Goal: Task Accomplishment & Management: Use online tool/utility

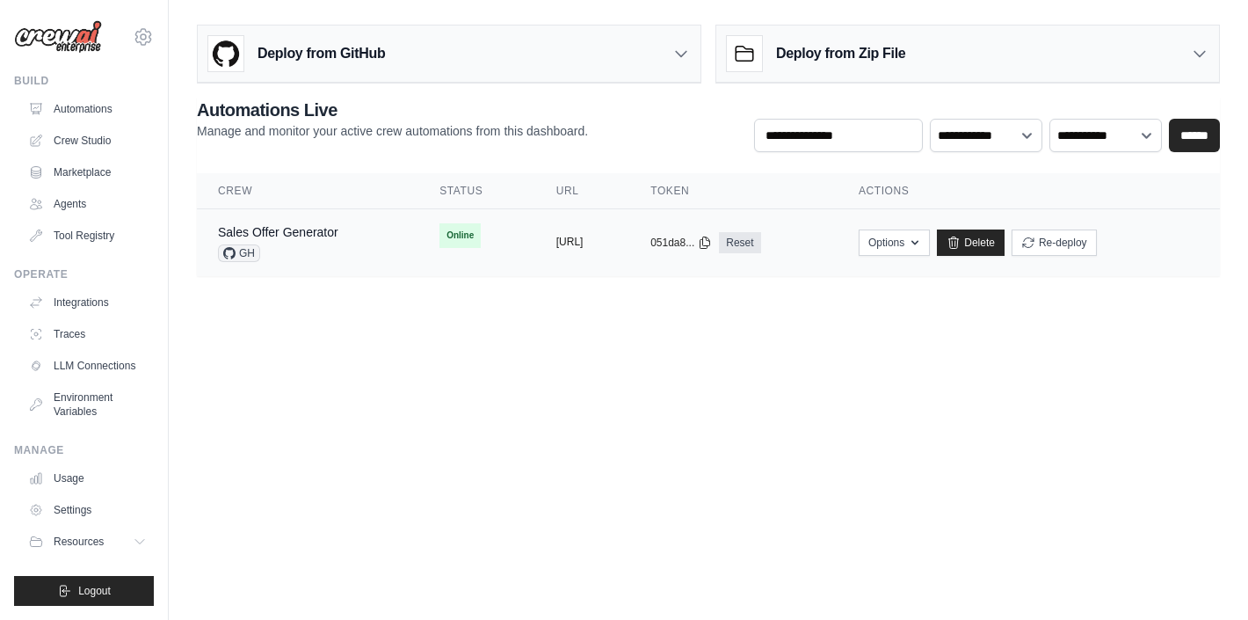
click at [571, 242] on button "https://sales-offer-generator-3530d" at bounding box center [570, 242] width 27 height 14
click at [90, 320] on link "Traces" at bounding box center [89, 334] width 133 height 28
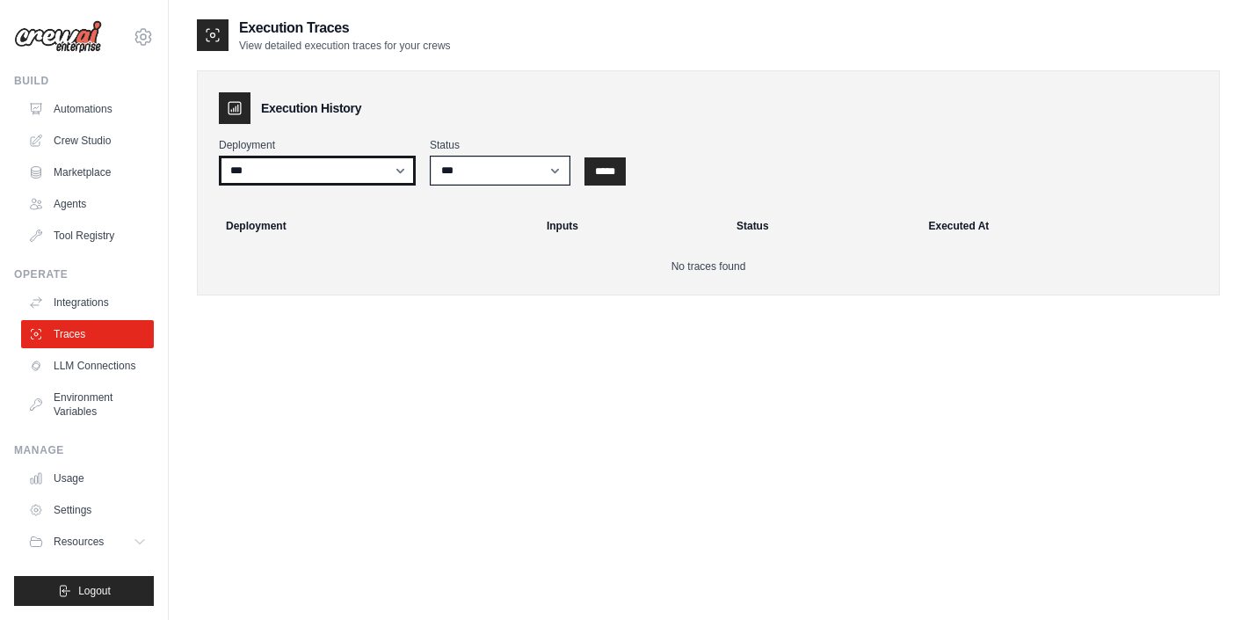
click at [371, 171] on select "**********" at bounding box center [317, 171] width 197 height 30
select select "******"
click at [219, 156] on select "**********" at bounding box center [317, 171] width 197 height 30
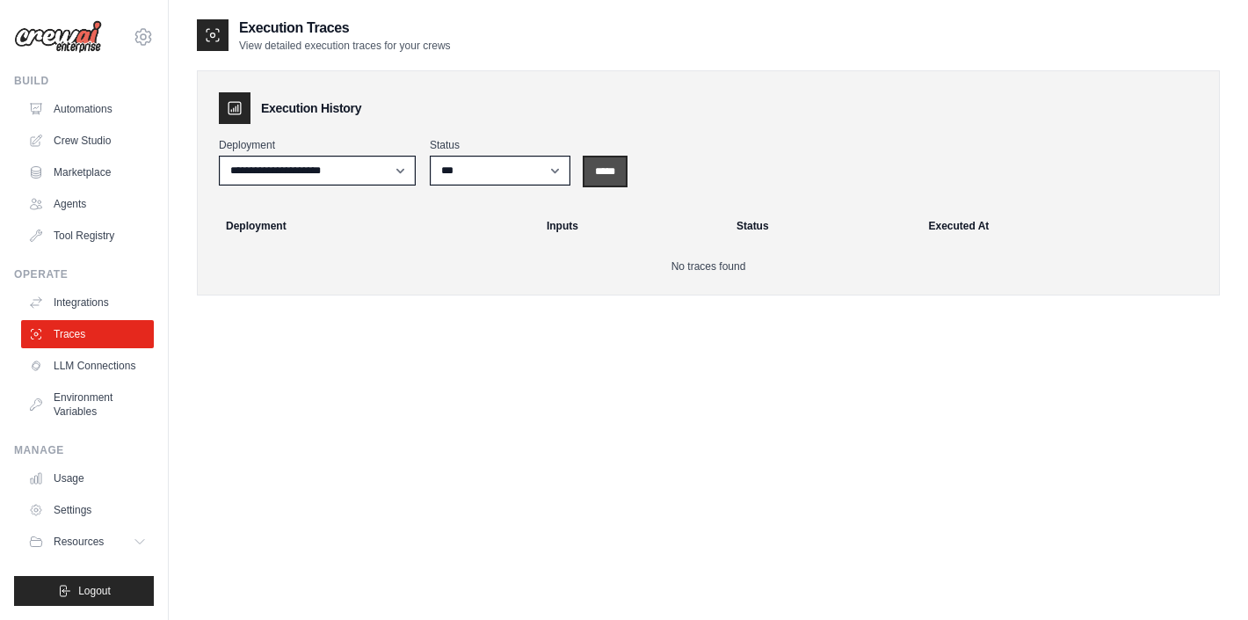
click at [615, 165] on input "*****" at bounding box center [605, 171] width 41 height 28
click at [88, 301] on link "Integrations" at bounding box center [89, 302] width 133 height 28
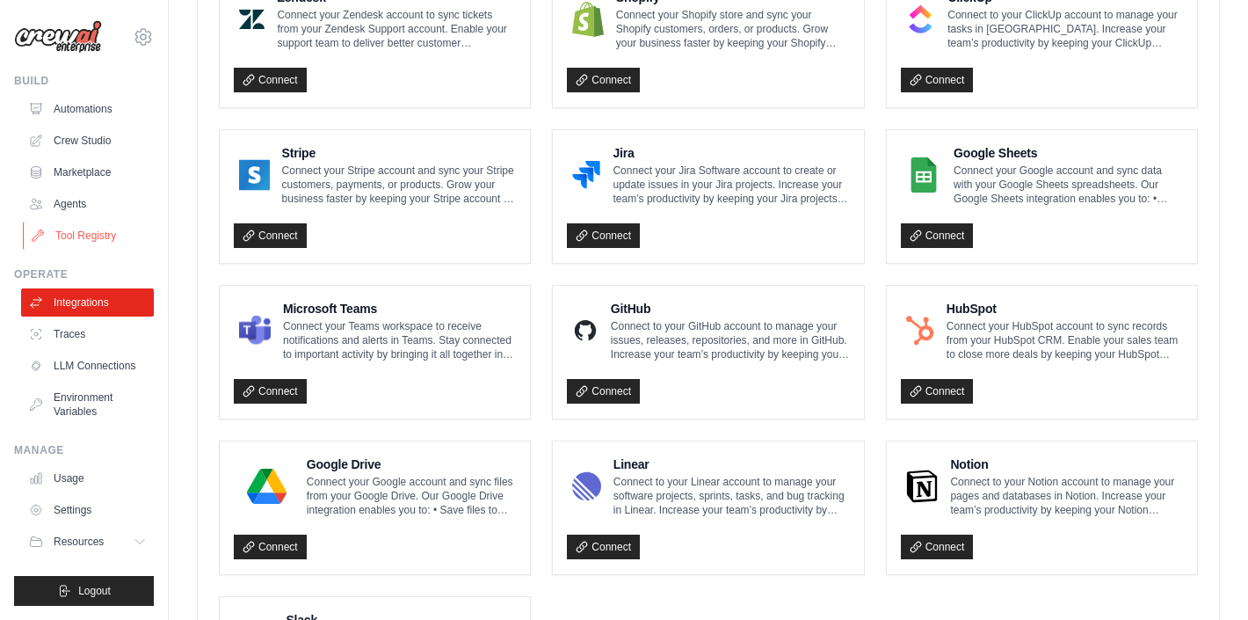
scroll to position [819, 0]
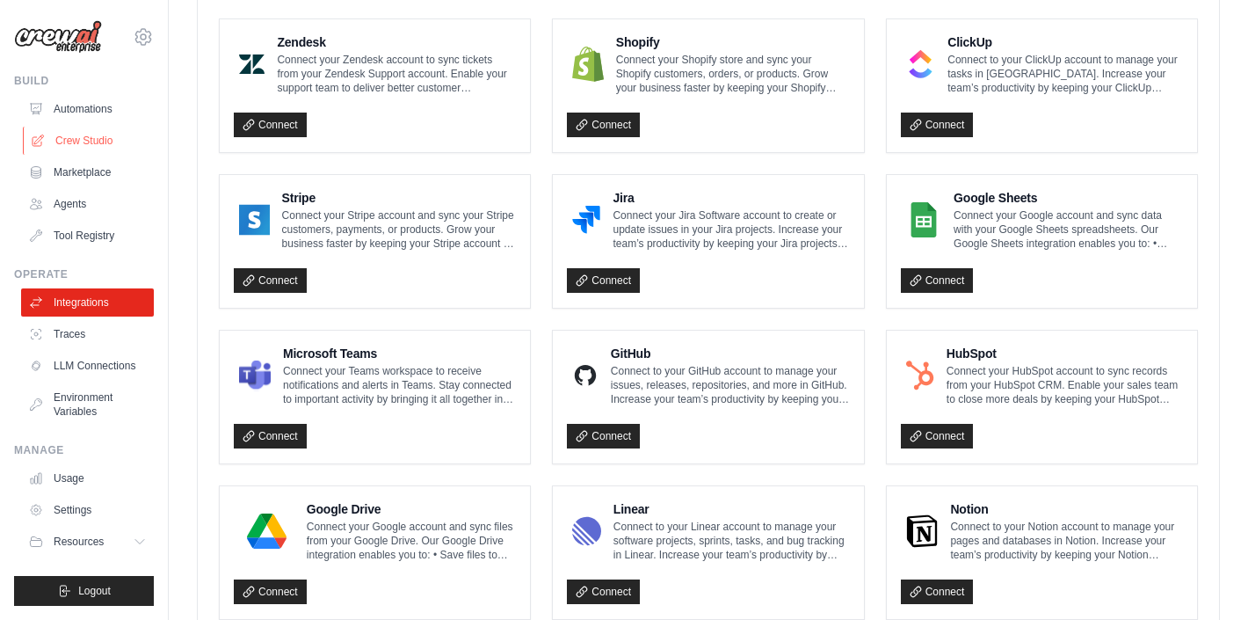
click at [94, 142] on link "Crew Studio" at bounding box center [89, 141] width 133 height 28
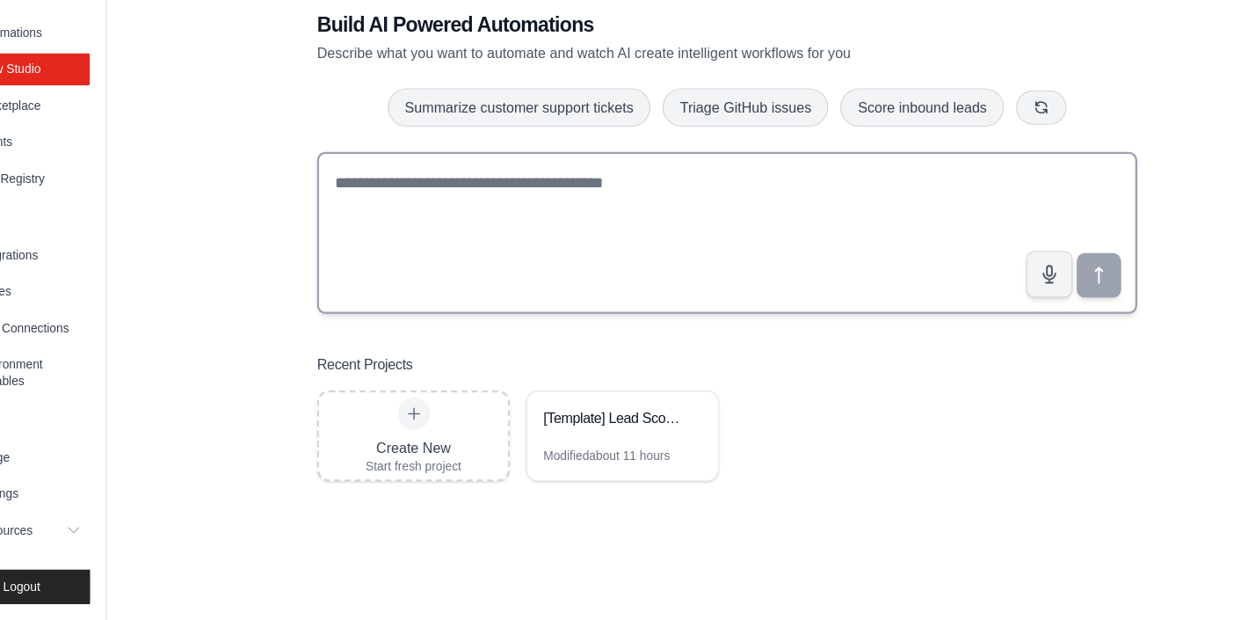
scroll to position [35, 0]
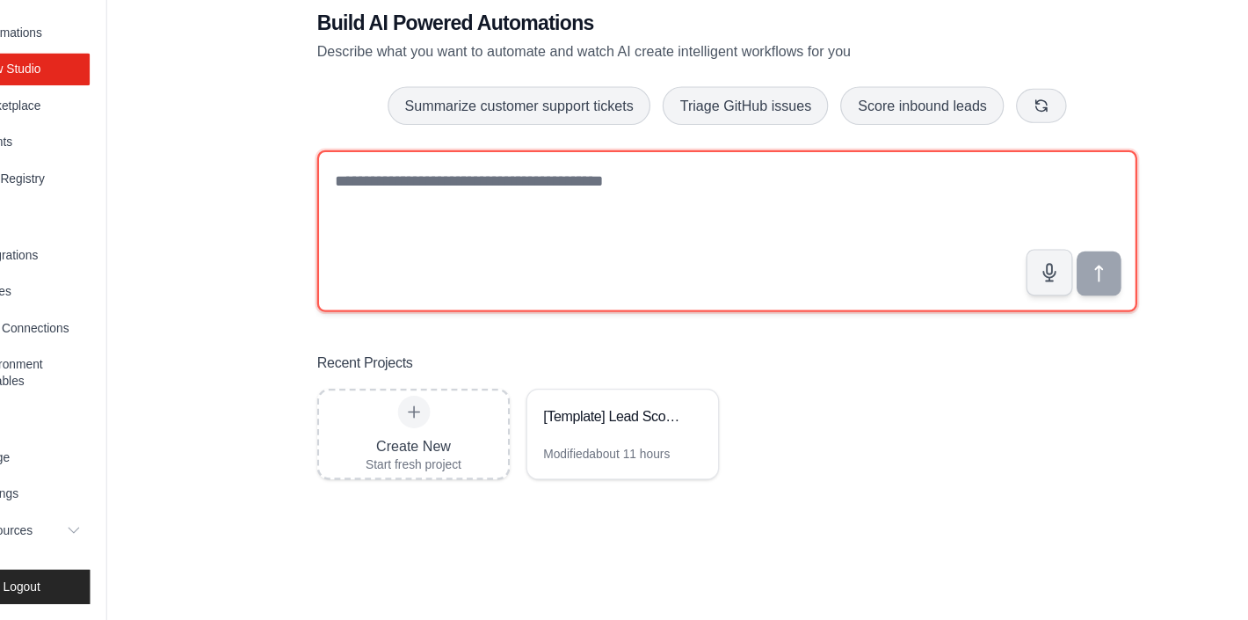
click at [807, 266] on textarea at bounding box center [709, 281] width 714 height 141
paste textarea "**********"
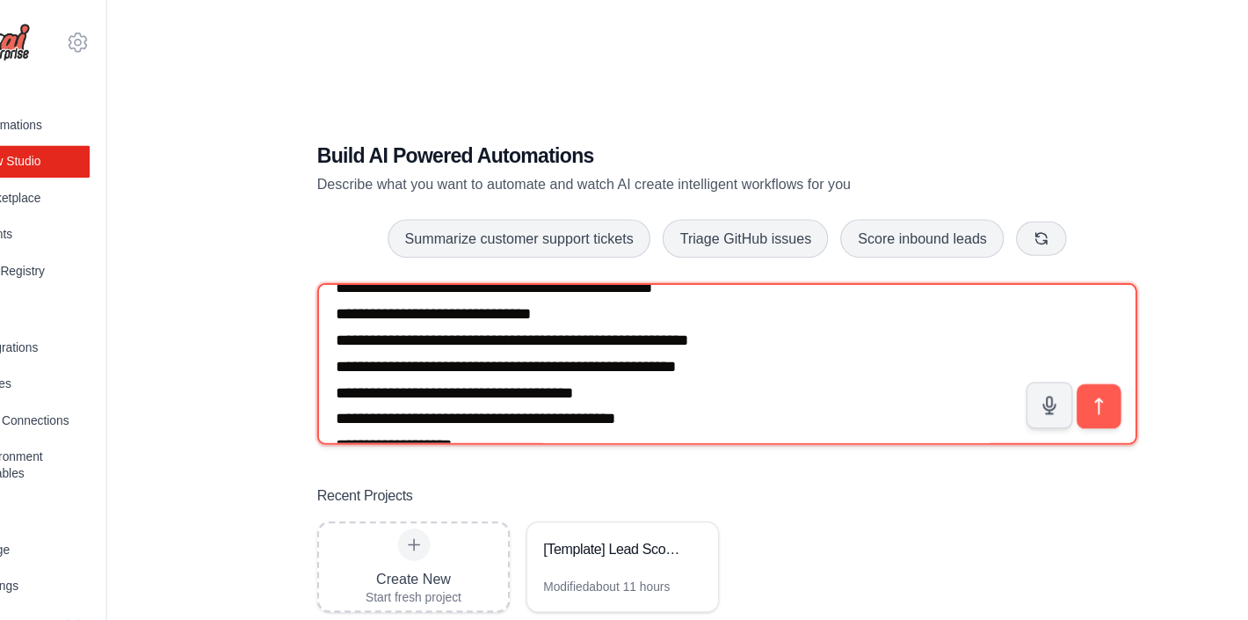
scroll to position [0, 0]
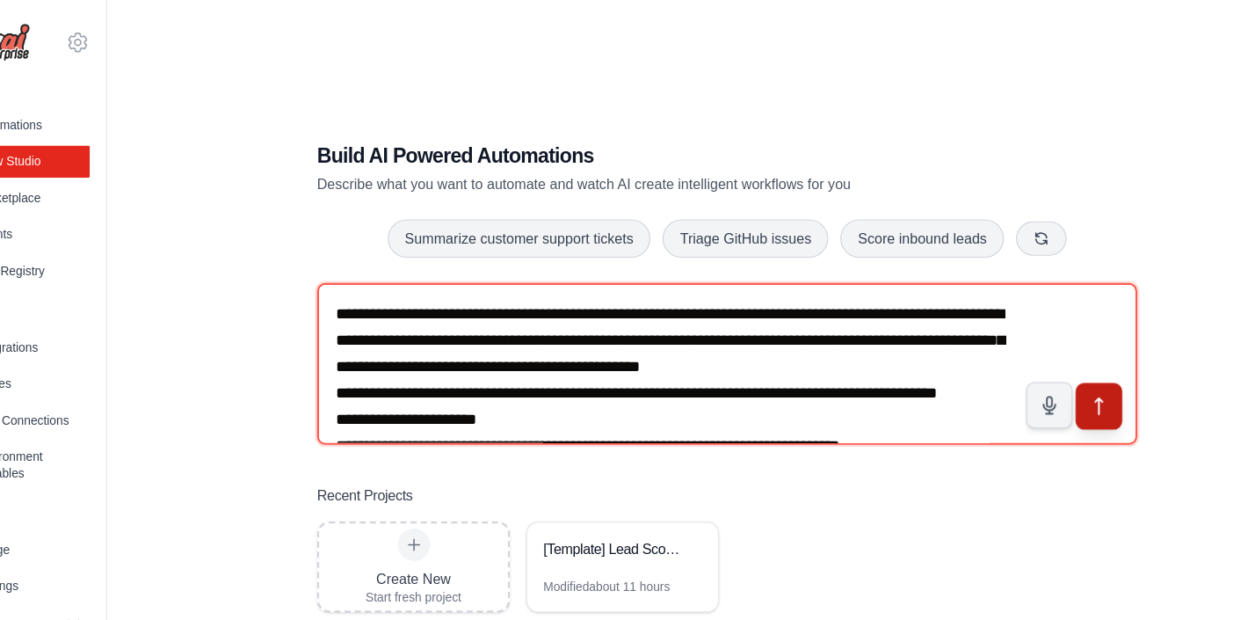
type textarea "**********"
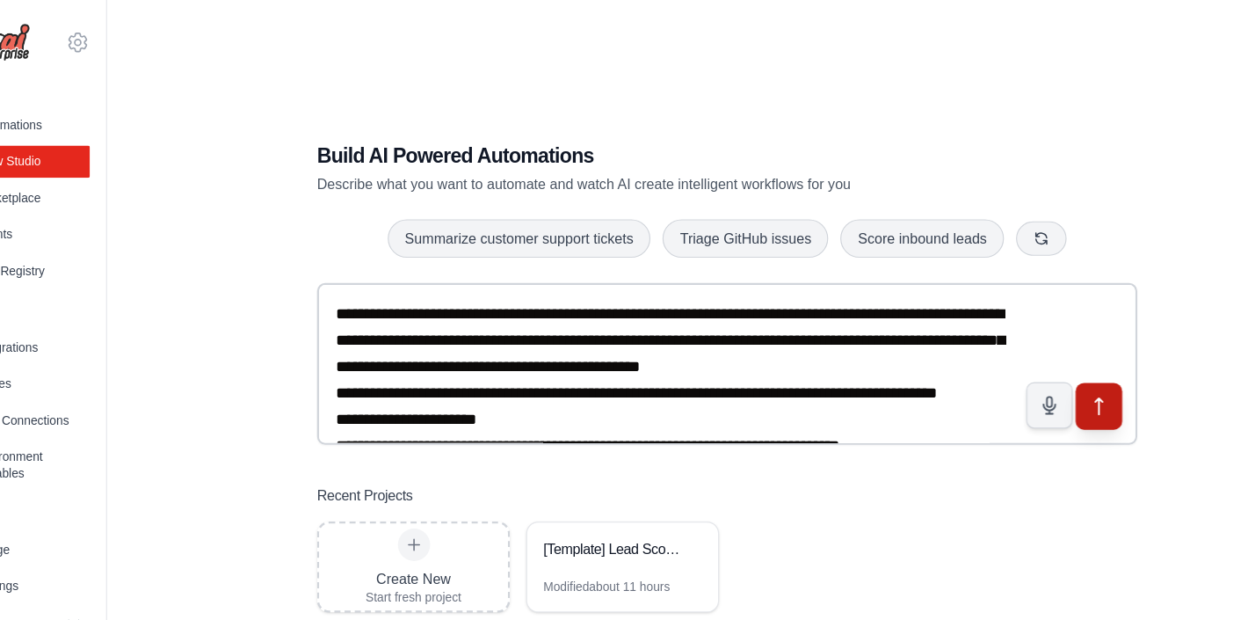
click at [1021, 351] on button "submit" at bounding box center [1032, 352] width 40 height 40
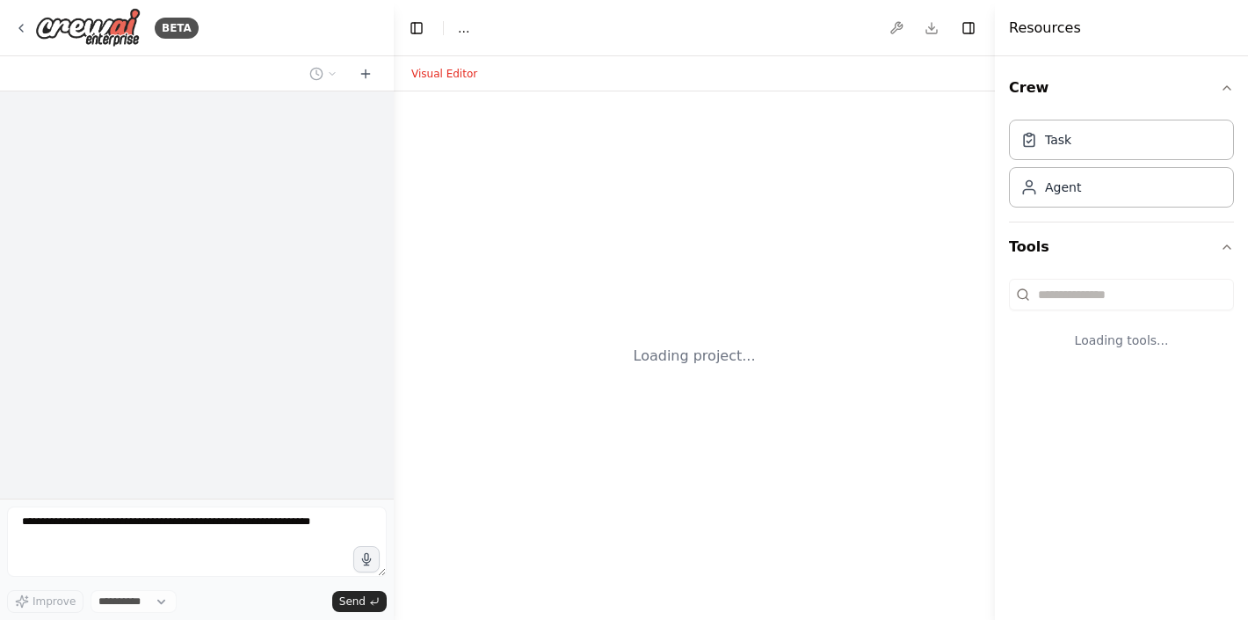
select select "****"
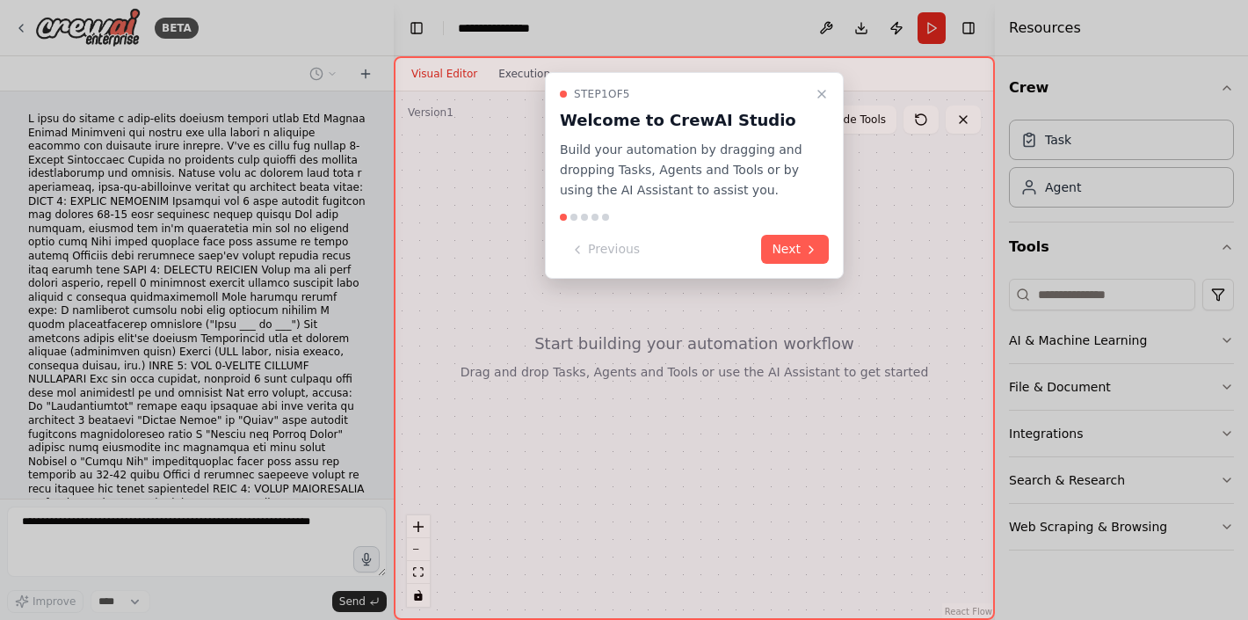
scroll to position [410, 0]
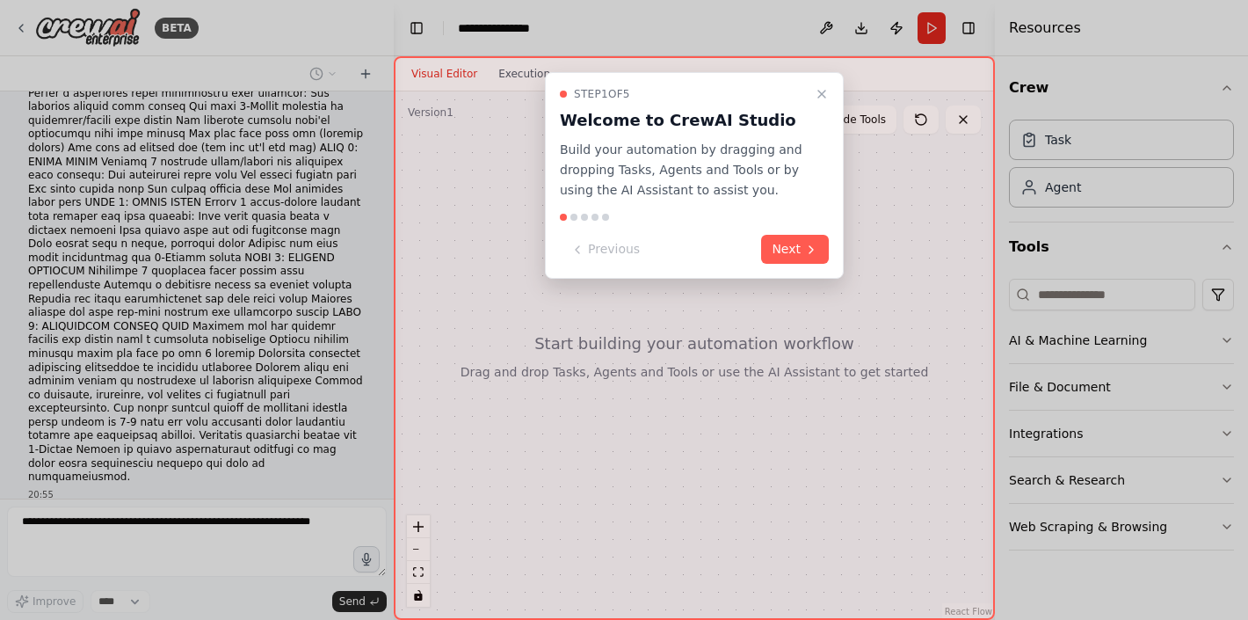
click at [795, 249] on button "Next" at bounding box center [795, 249] width 68 height 29
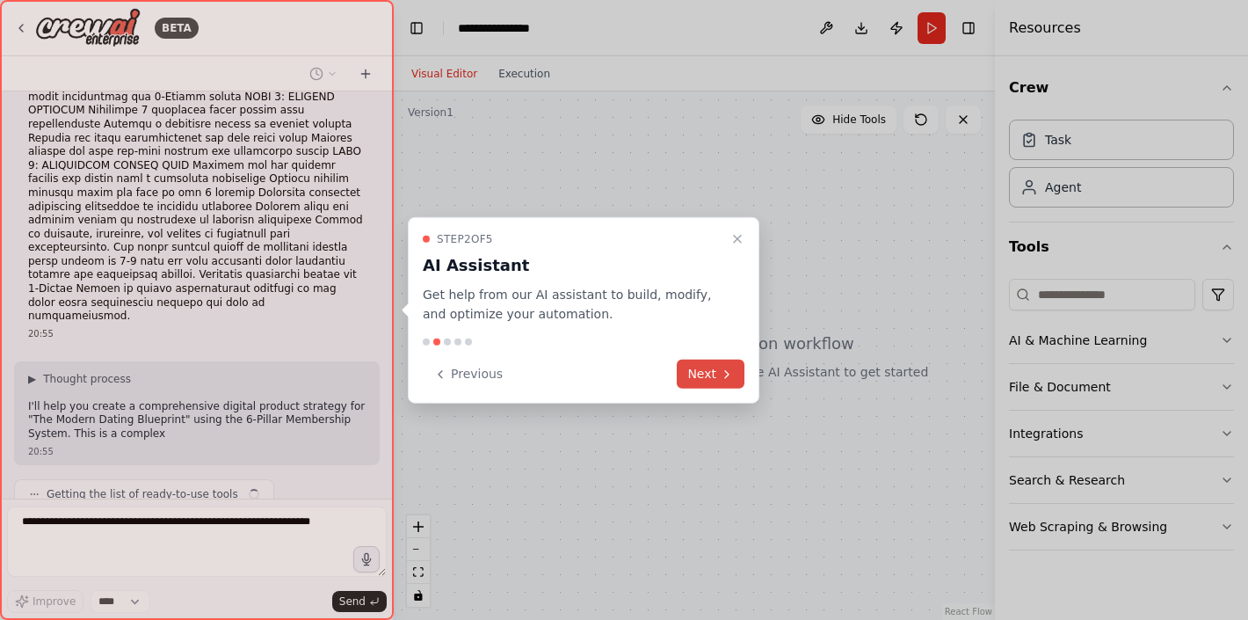
click at [715, 373] on button "Next" at bounding box center [711, 374] width 68 height 29
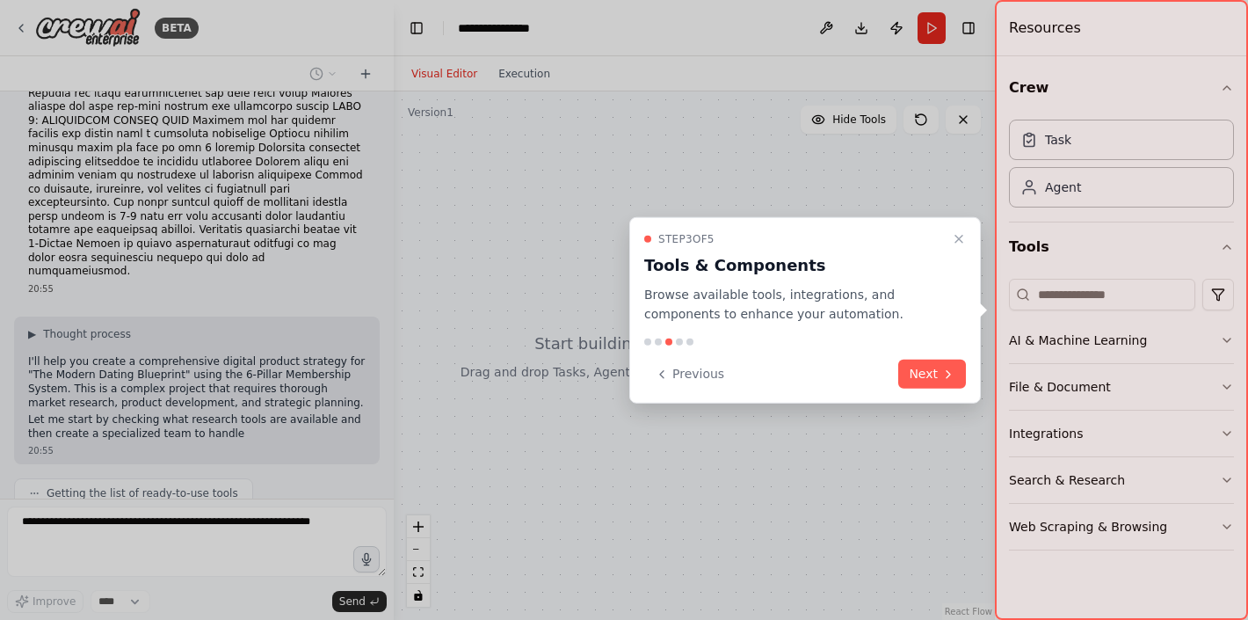
scroll to position [629, 0]
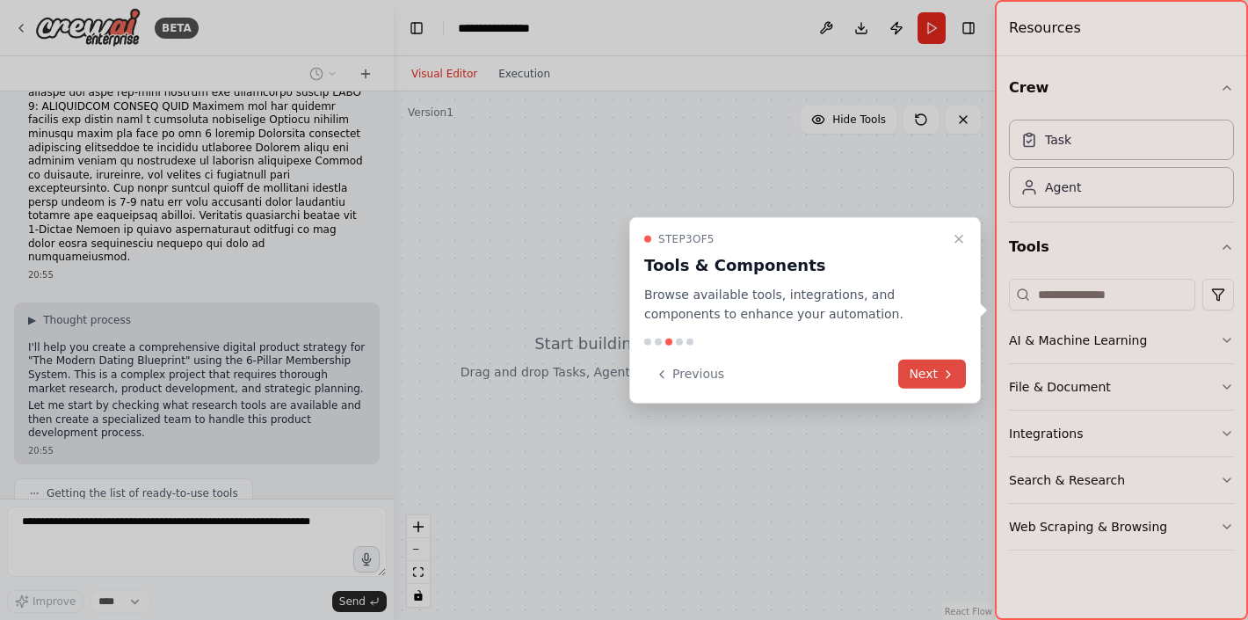
click at [918, 378] on button "Next" at bounding box center [933, 374] width 68 height 29
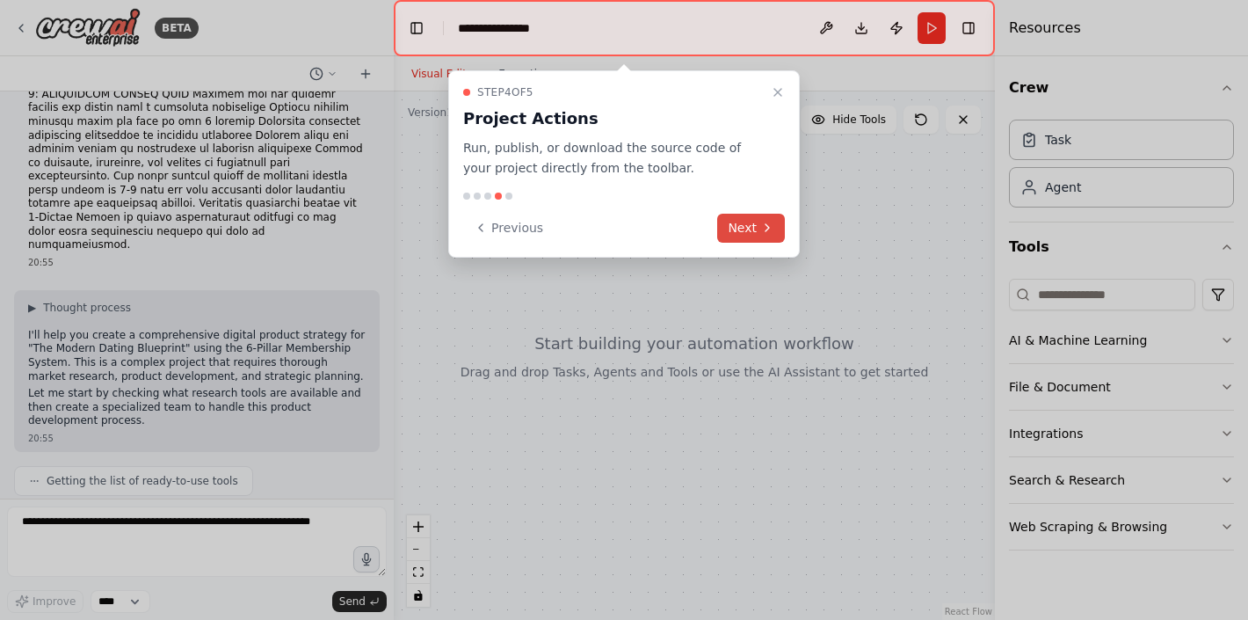
click at [771, 229] on icon at bounding box center [767, 228] width 14 height 14
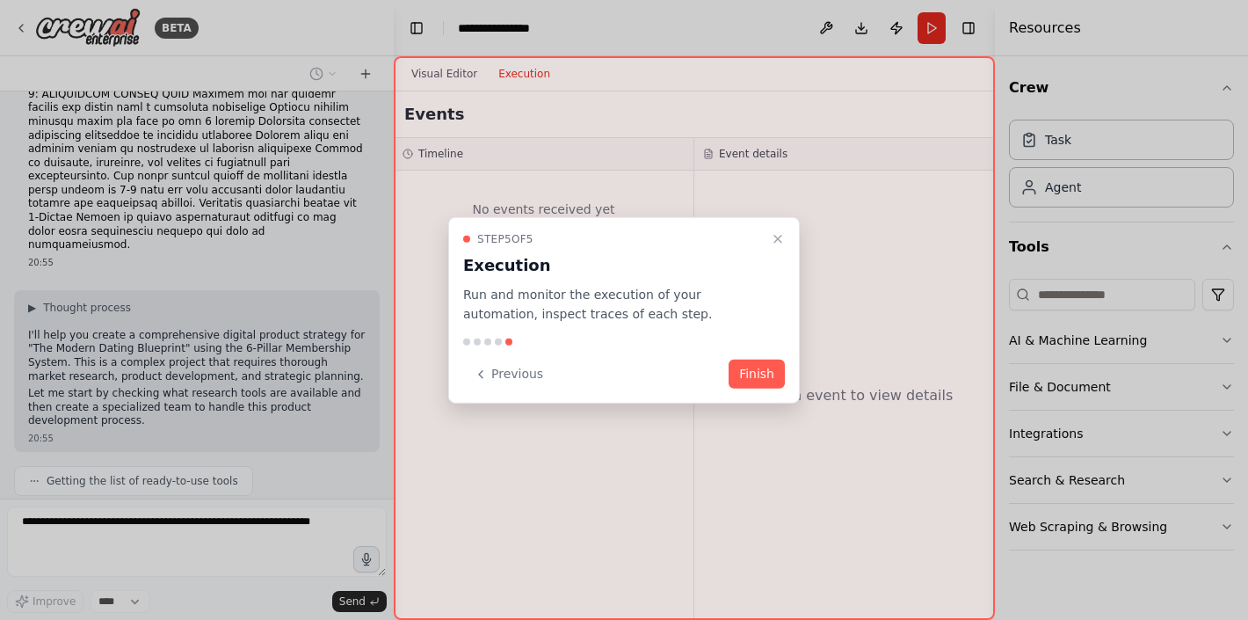
scroll to position [746, 0]
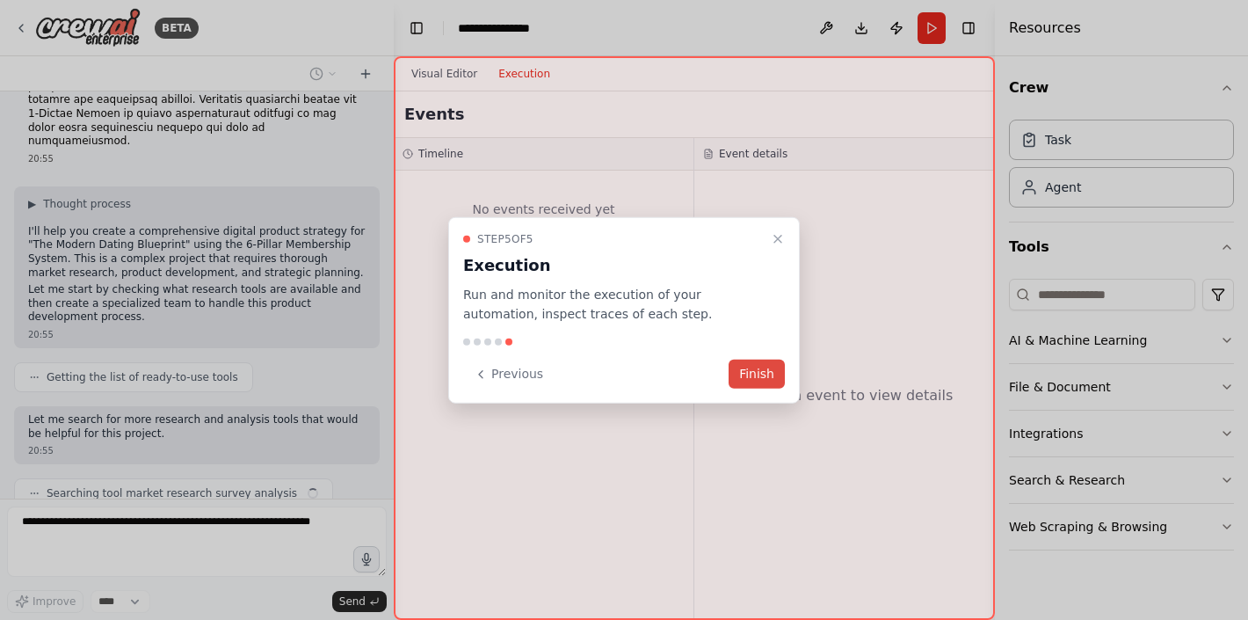
click at [745, 377] on button "Finish" at bounding box center [757, 374] width 56 height 29
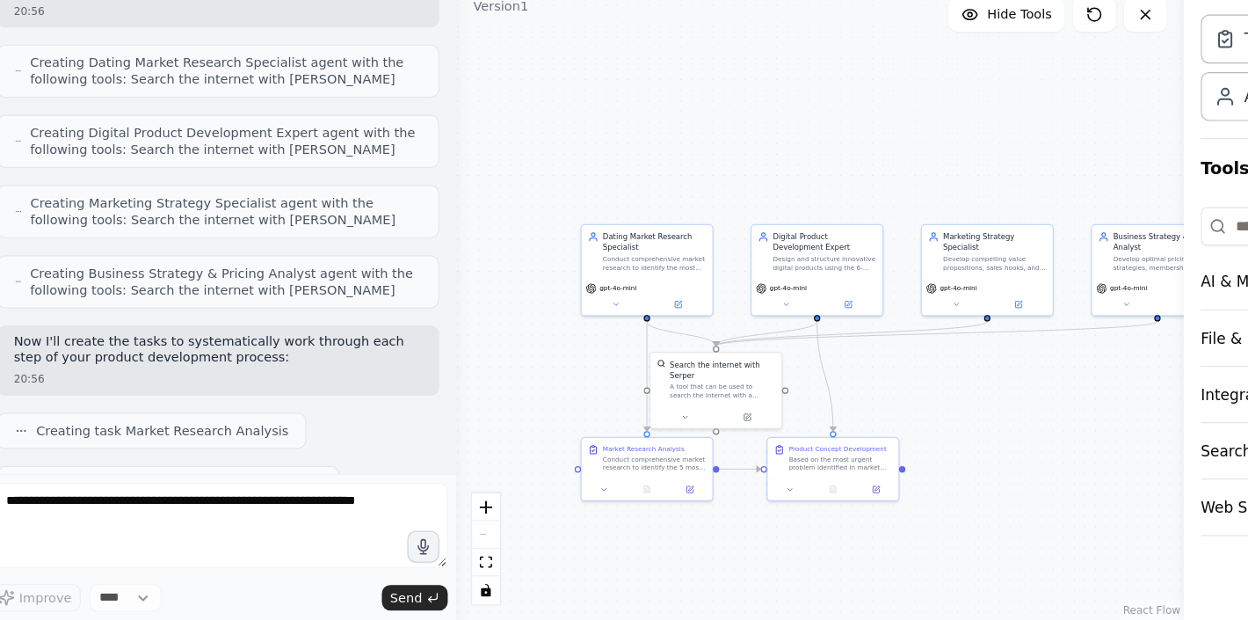
scroll to position [1312, 0]
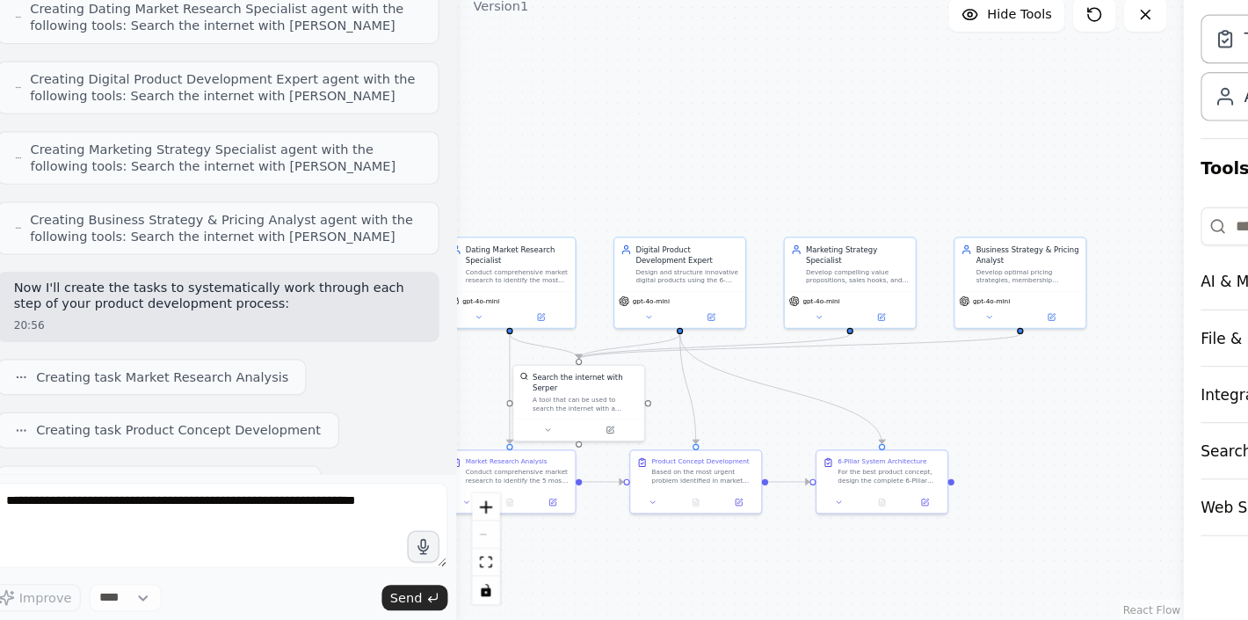
drag, startPoint x: 926, startPoint y: 410, endPoint x: 810, endPoint y: 418, distance: 116.3
click at [811, 418] on div ".deletable-edge-delete-btn { width: 20px; height: 20px; border: 0px solid #ffff…" at bounding box center [694, 355] width 601 height 528
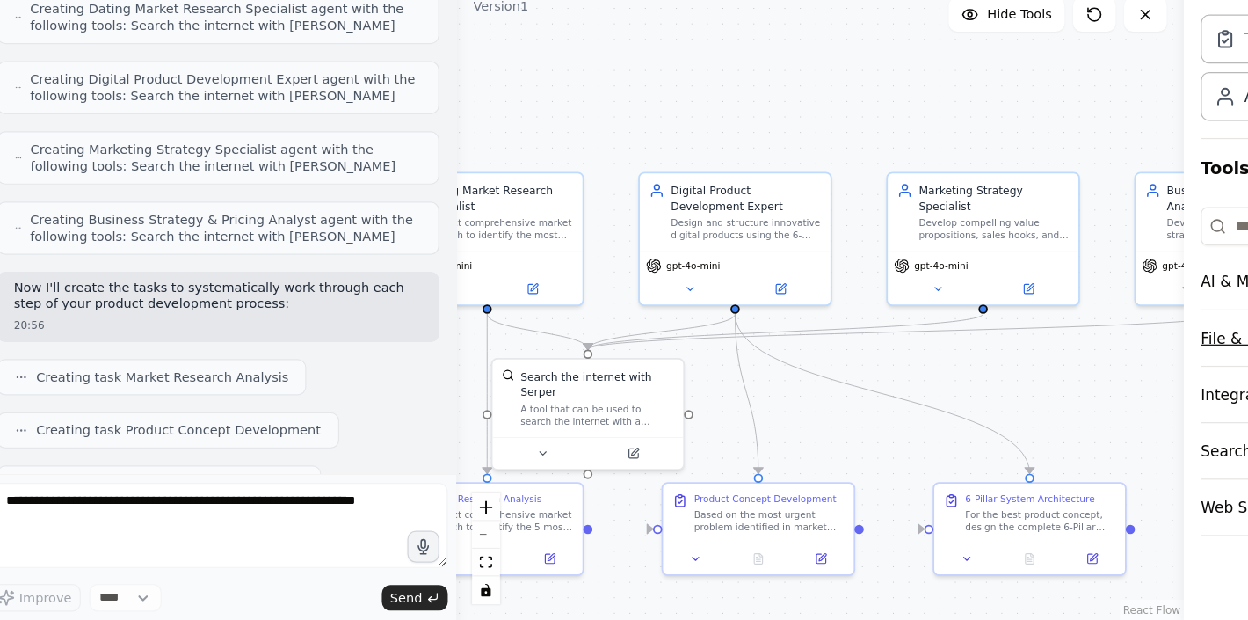
scroll to position [1356, 0]
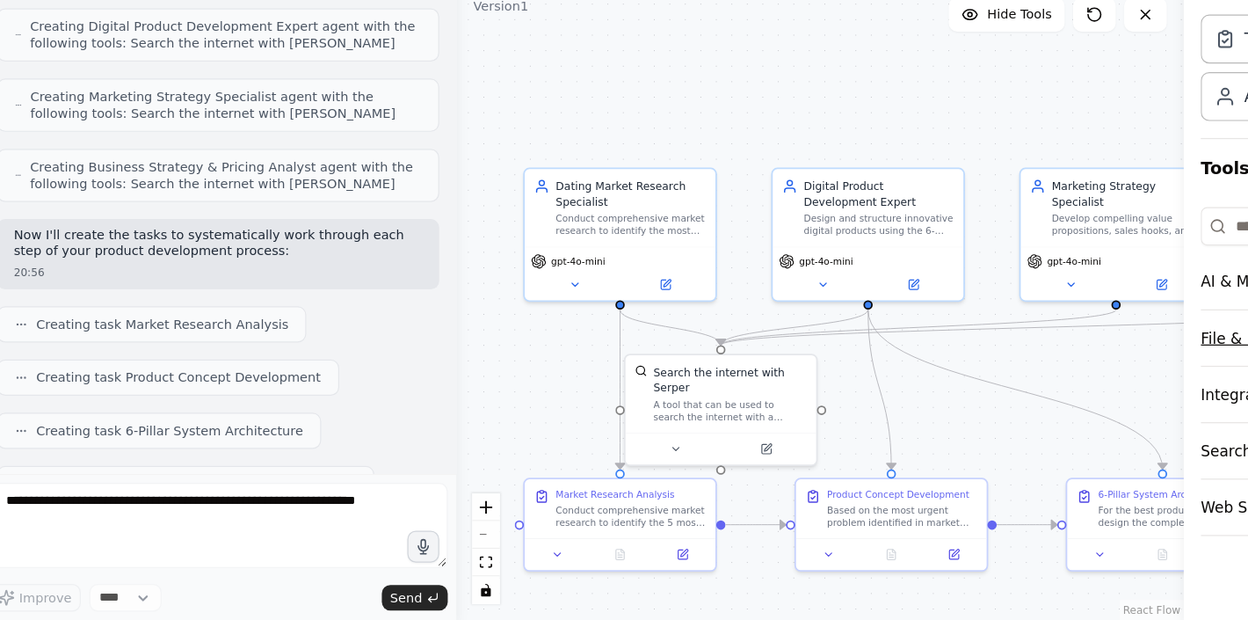
drag, startPoint x: 775, startPoint y: 412, endPoint x: 1048, endPoint y: 398, distance: 272.9
click at [1048, 398] on div "BETA 20:55 ▶ Thought process I'll help you create a comprehensive digital produ…" at bounding box center [624, 310] width 1248 height 620
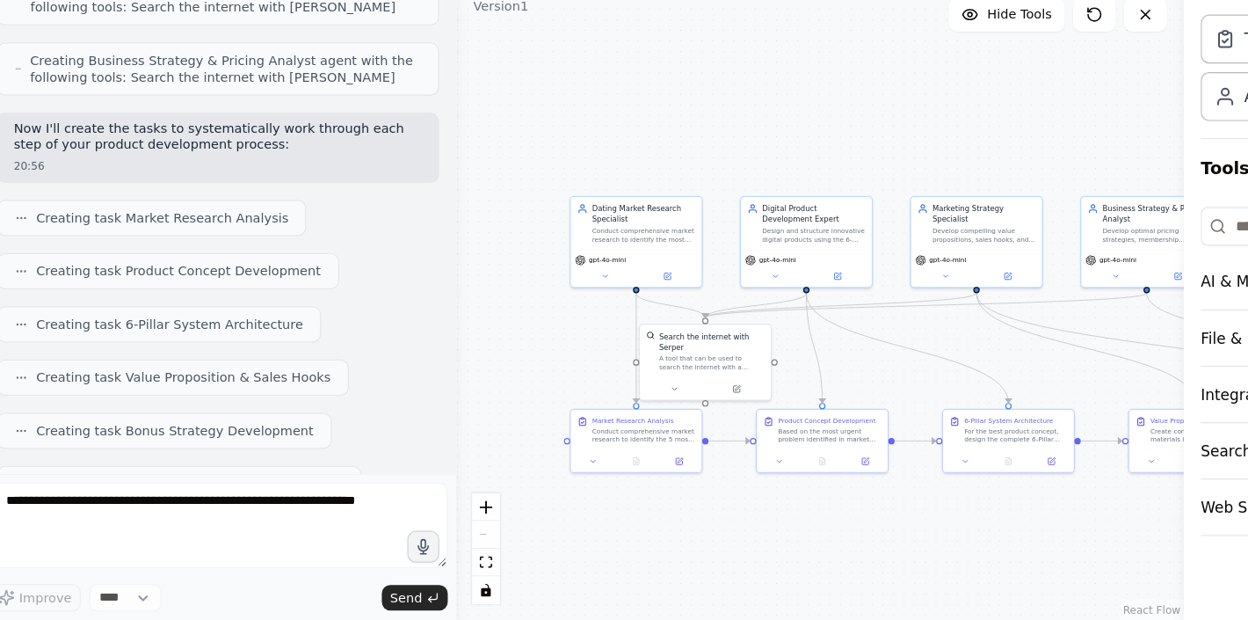
scroll to position [1488, 0]
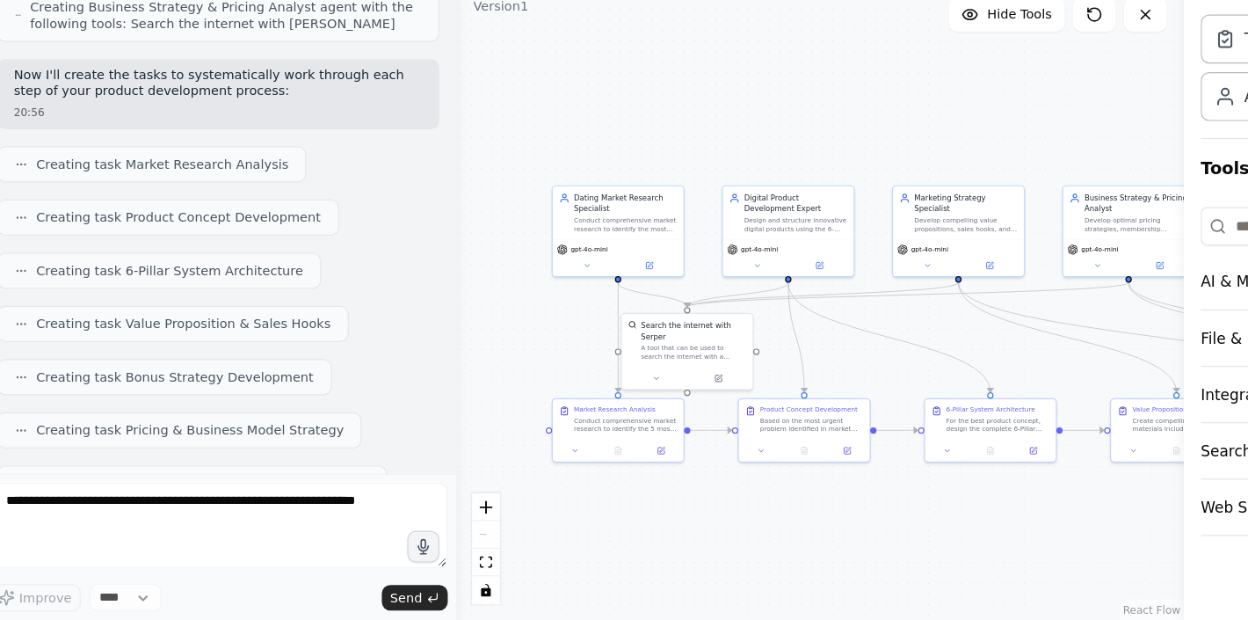
drag, startPoint x: 812, startPoint y: 419, endPoint x: 809, endPoint y: 389, distance: 30.1
click at [809, 390] on div ".deletable-edge-delete-btn { width: 20px; height: 20px; border: 0px solid #ffff…" at bounding box center [694, 355] width 601 height 528
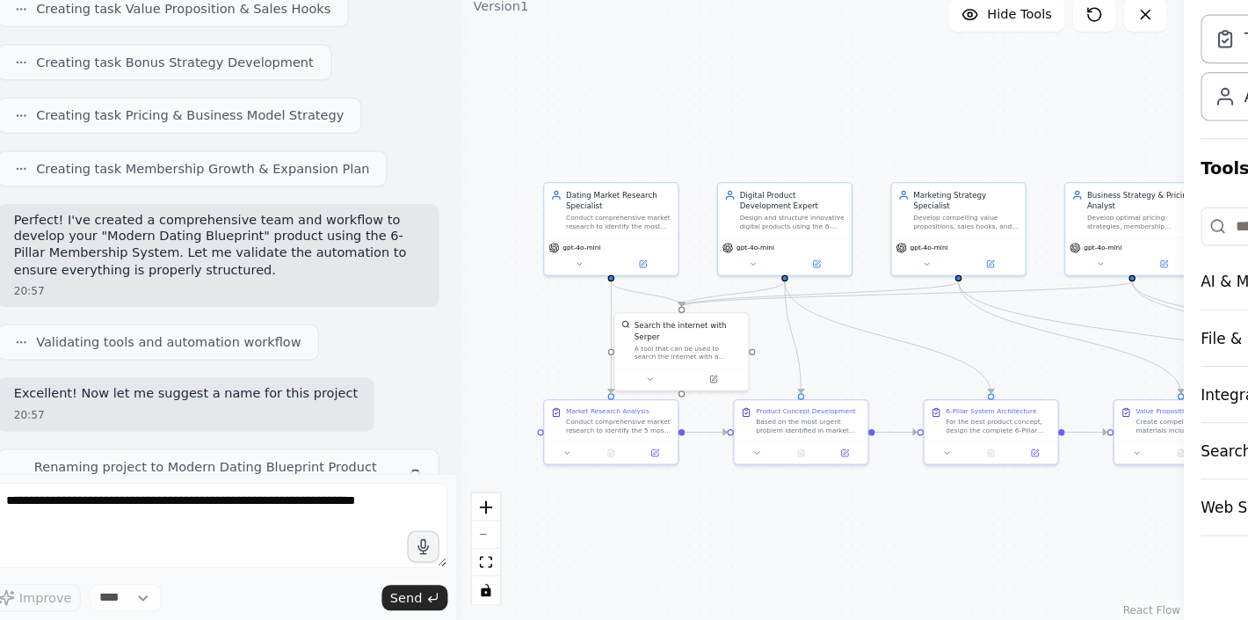
scroll to position [1762, 0]
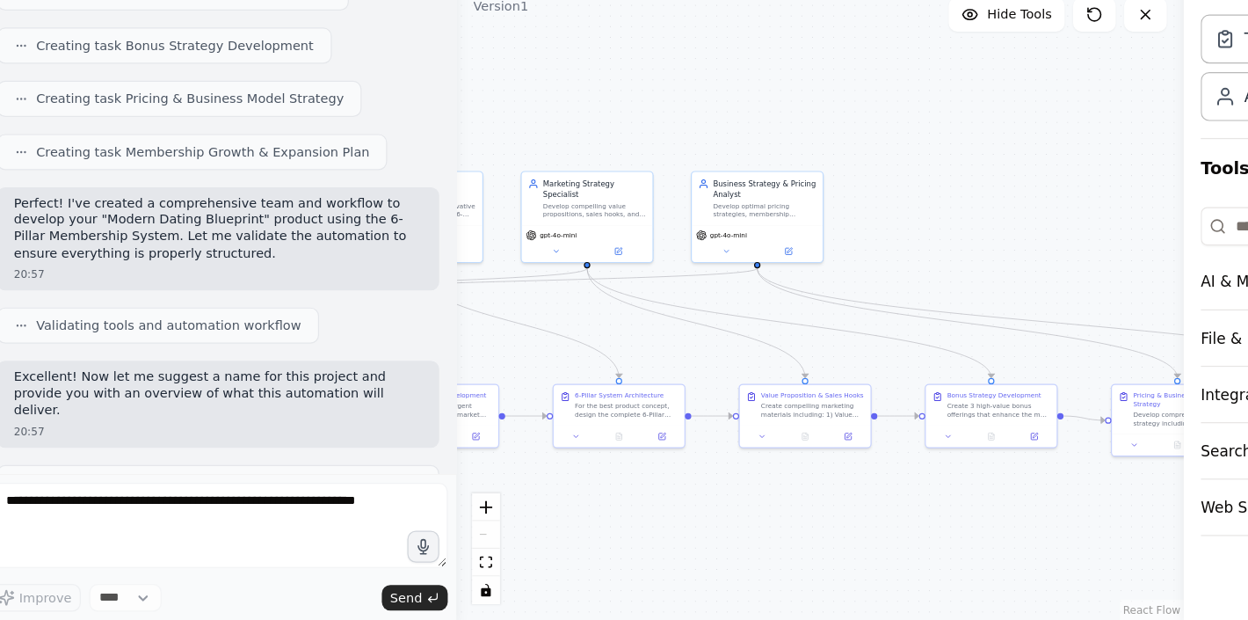
drag, startPoint x: 759, startPoint y: 375, endPoint x: 456, endPoint y: 361, distance: 302.8
click at [456, 362] on div ".deletable-edge-delete-btn { width: 20px; height: 20px; border: 0px solid #ffff…" at bounding box center [694, 355] width 601 height 528
drag, startPoint x: 456, startPoint y: 361, endPoint x: 338, endPoint y: 353, distance: 118.1
click at [338, 354] on div "BETA 20:55 ▶ Thought process I'll help you create a comprehensive digital produ…" at bounding box center [624, 310] width 1248 height 620
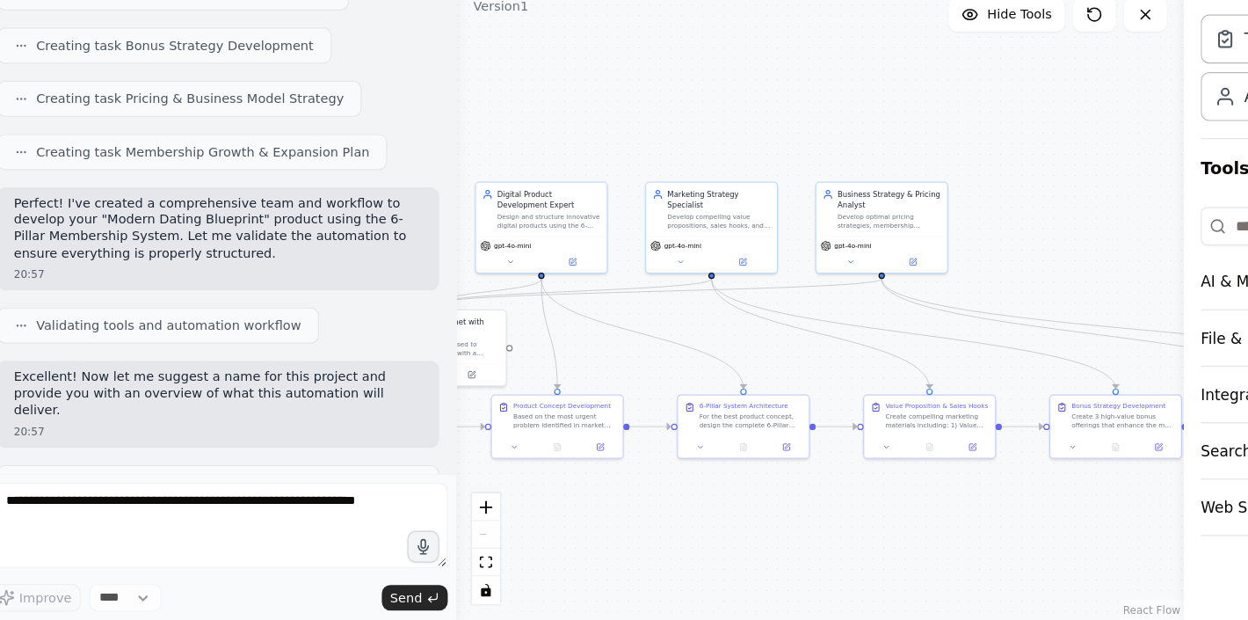
drag, startPoint x: 745, startPoint y: 312, endPoint x: 967, endPoint y: 330, distance: 223.1
click at [967, 330] on div ".deletable-edge-delete-btn { width: 20px; height: 20px; border: 0px solid #ffff…" at bounding box center [694, 355] width 601 height 528
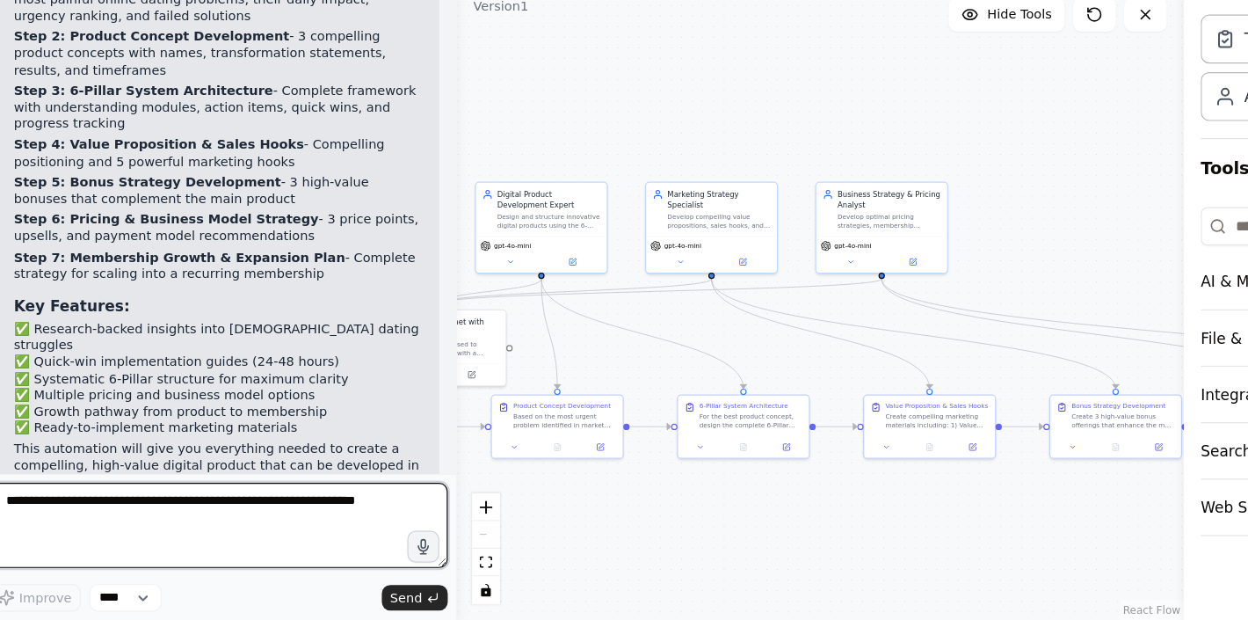
scroll to position [0, 0]
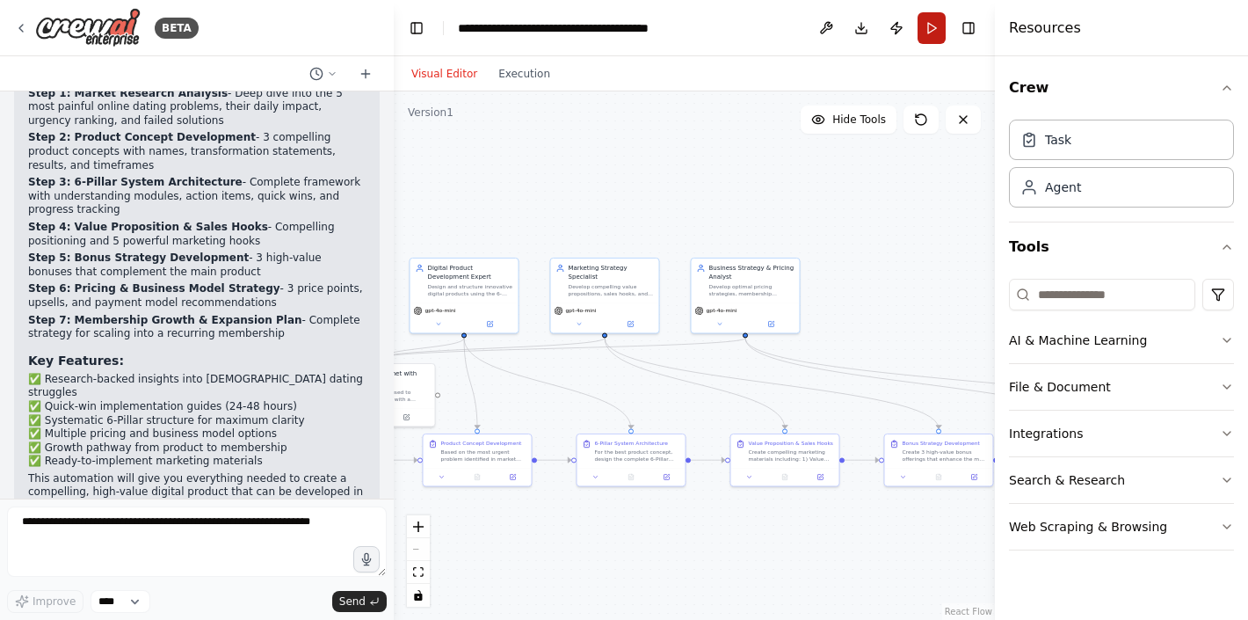
click at [933, 35] on button "Run" at bounding box center [932, 28] width 28 height 32
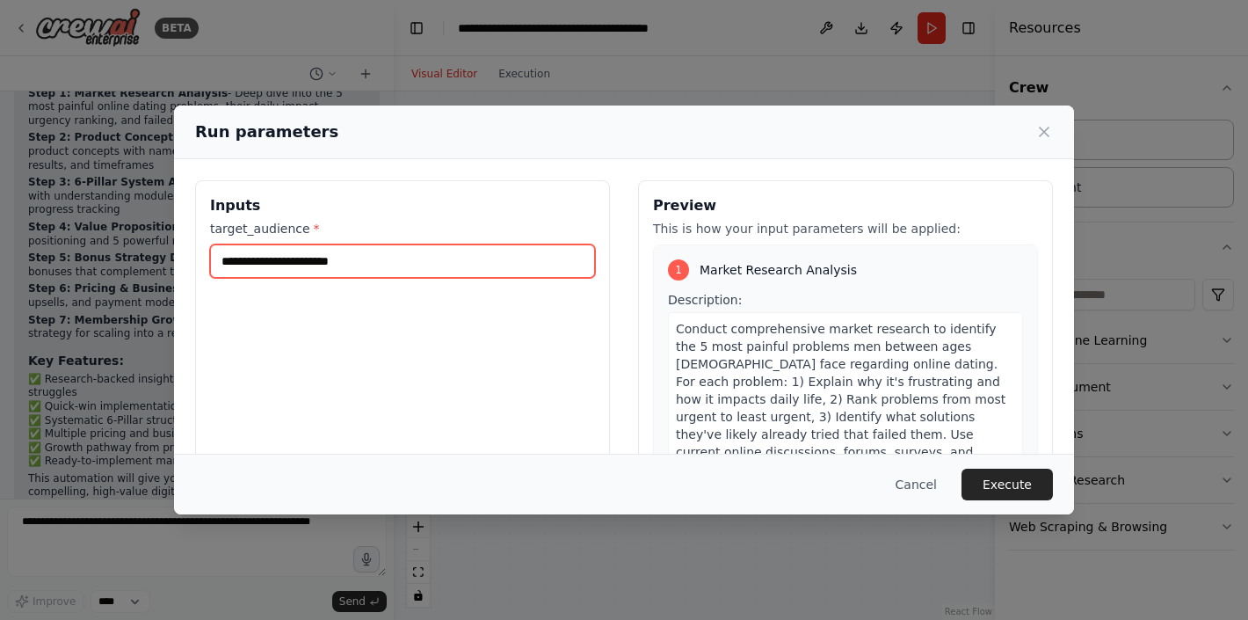
click at [572, 257] on input "target_audience *" at bounding box center [402, 260] width 385 height 33
type input "**********"
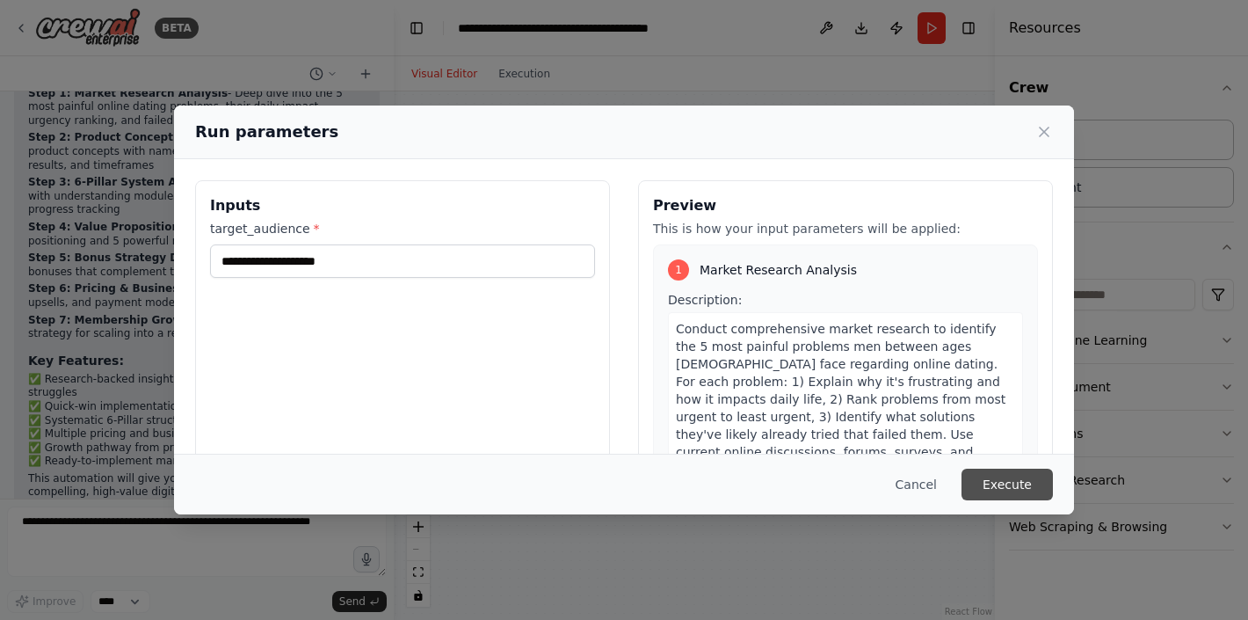
click at [1041, 482] on button "Execute" at bounding box center [1007, 485] width 91 height 32
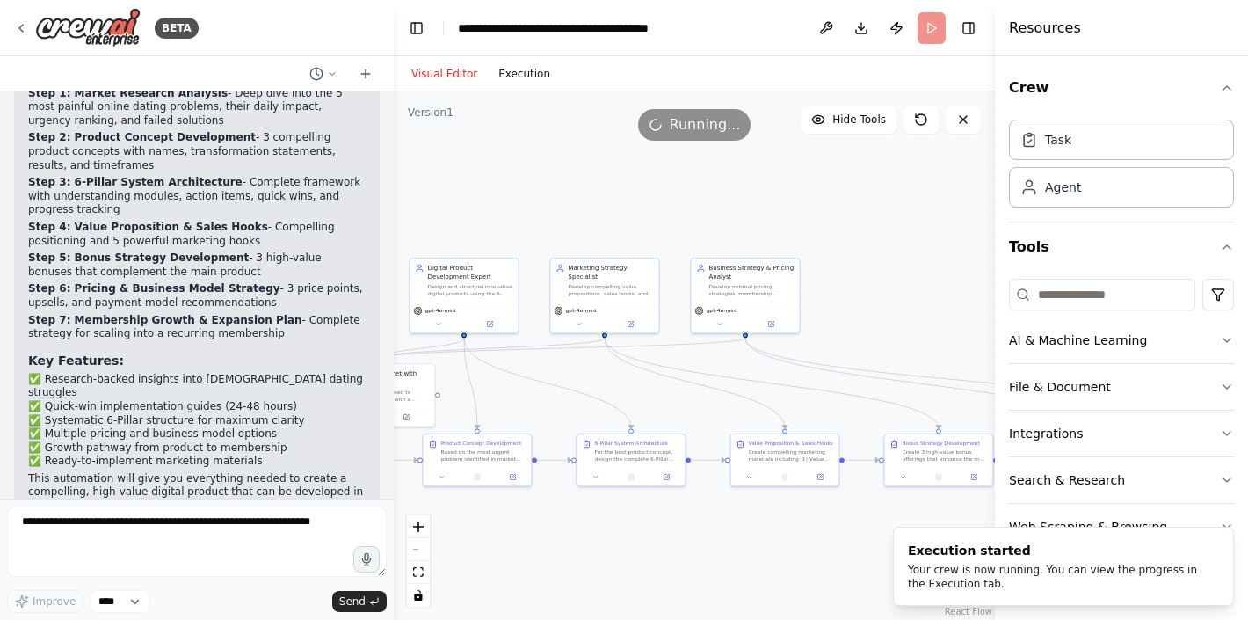
click at [536, 70] on button "Execution" at bounding box center [524, 73] width 73 height 21
